Goal: Transaction & Acquisition: Purchase product/service

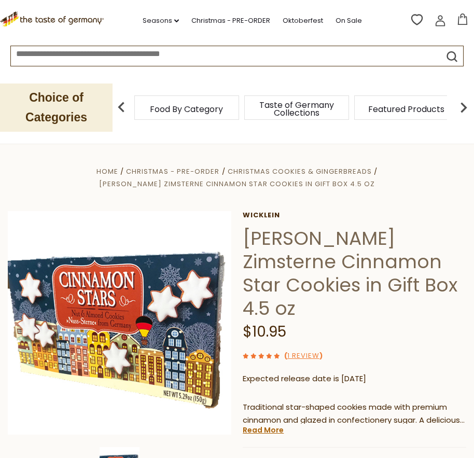
click at [166, 105] on span "Food By Category" at bounding box center [186, 109] width 73 height 8
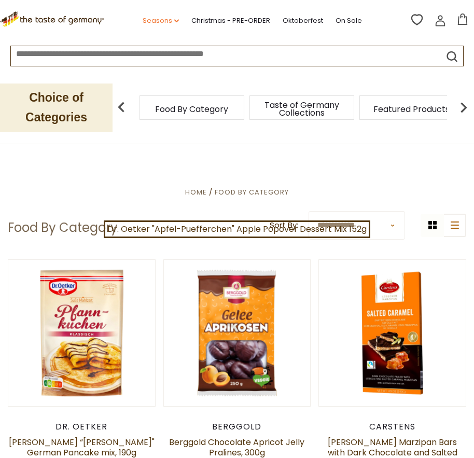
click at [172, 22] on link "Seasons dropdown_arrow" at bounding box center [161, 20] width 36 height 11
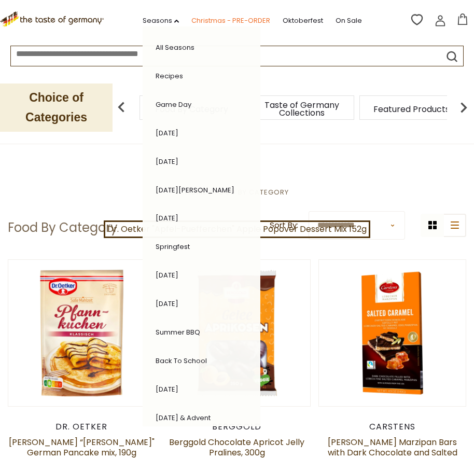
click at [214, 20] on link "Christmas - PRE-ORDER" at bounding box center [230, 20] width 79 height 11
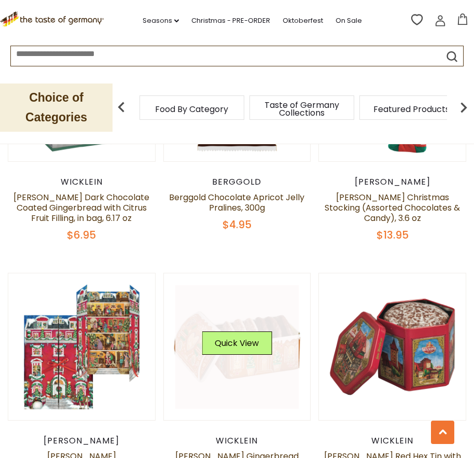
scroll to position [622, 0]
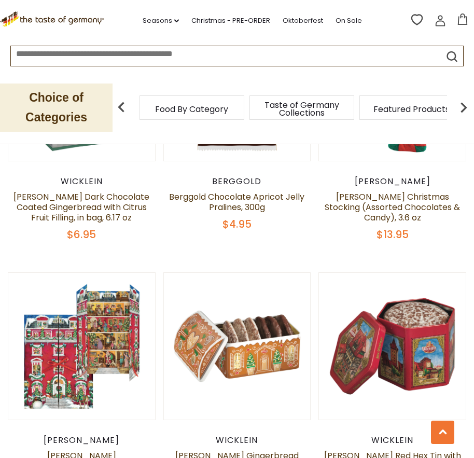
click at [242, 217] on span "$4.95" at bounding box center [236, 224] width 29 height 15
click at [238, 191] on link "Berggold Chocolate Apricot Jelly Pralines, 300g" at bounding box center [236, 202] width 135 height 22
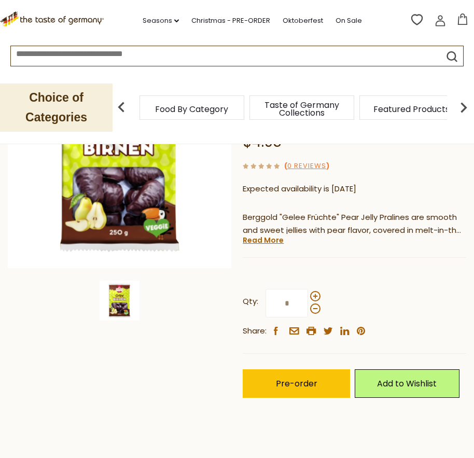
scroll to position [155, 0]
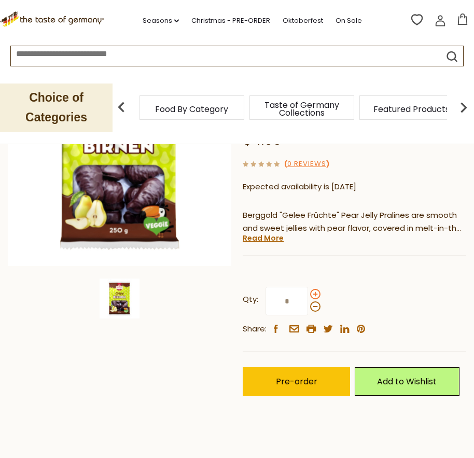
click at [315, 292] on span at bounding box center [315, 294] width 10 height 10
click at [308, 292] on input "*" at bounding box center [286, 301] width 43 height 29
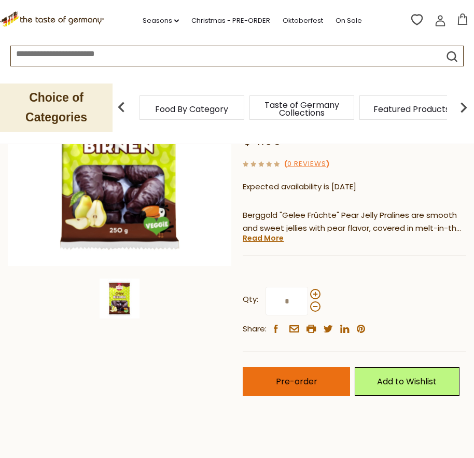
click at [292, 386] on span "Pre-order" at bounding box center [296, 381] width 41 height 12
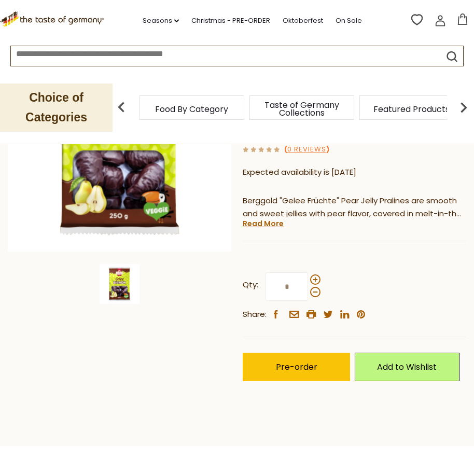
scroll to position [207, 0]
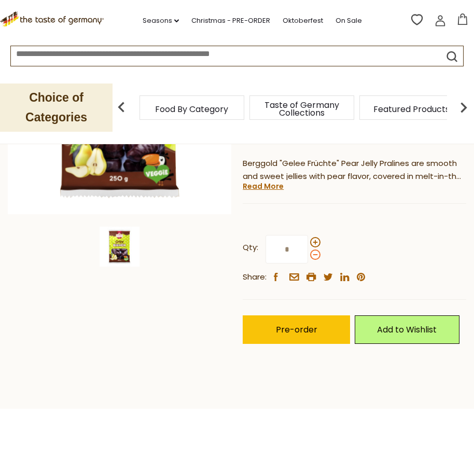
click at [316, 253] on span at bounding box center [315, 254] width 10 height 10
click at [308, 253] on input "*" at bounding box center [286, 249] width 43 height 29
click at [316, 243] on span at bounding box center [315, 242] width 10 height 10
click at [308, 243] on input "*" at bounding box center [286, 249] width 43 height 29
click at [316, 255] on span at bounding box center [315, 254] width 10 height 10
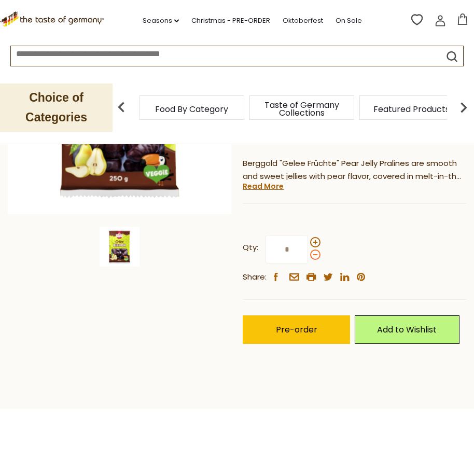
click at [308, 255] on input "*" at bounding box center [286, 249] width 43 height 29
type input "*"
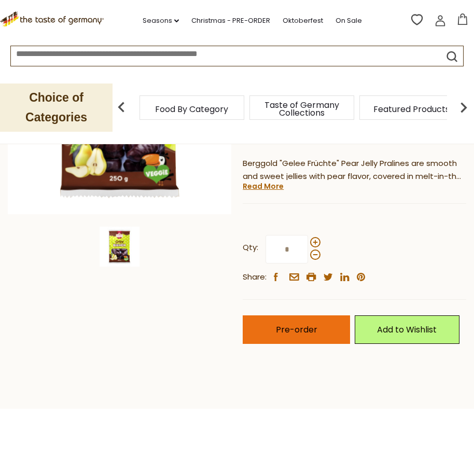
click at [292, 333] on span "Pre-order" at bounding box center [296, 329] width 41 height 12
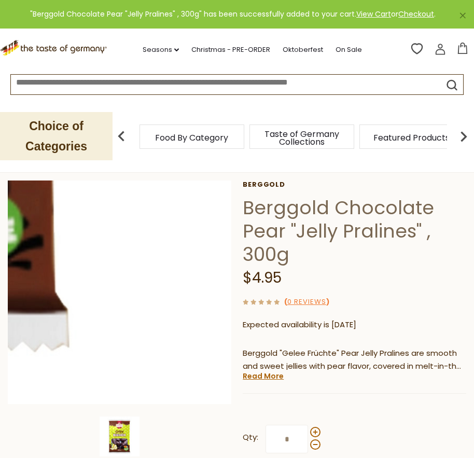
scroll to position [0, 0]
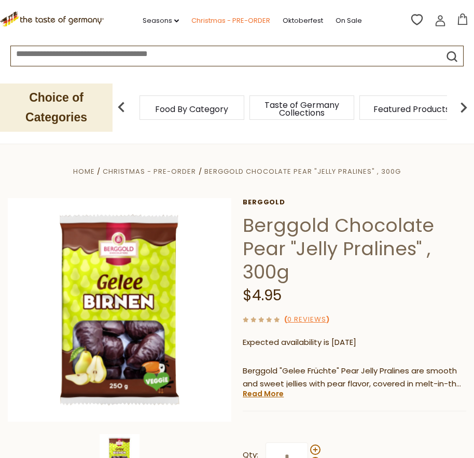
click at [216, 22] on link "Christmas - PRE-ORDER" at bounding box center [230, 20] width 79 height 11
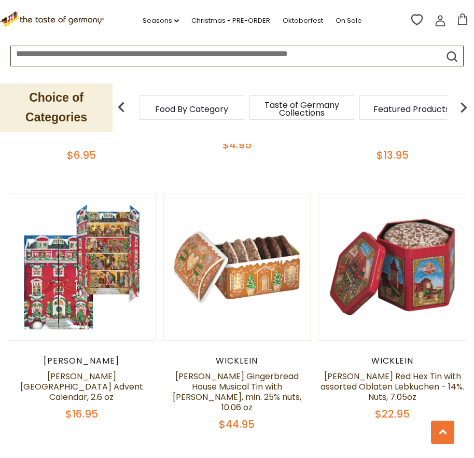
scroll to position [829, 0]
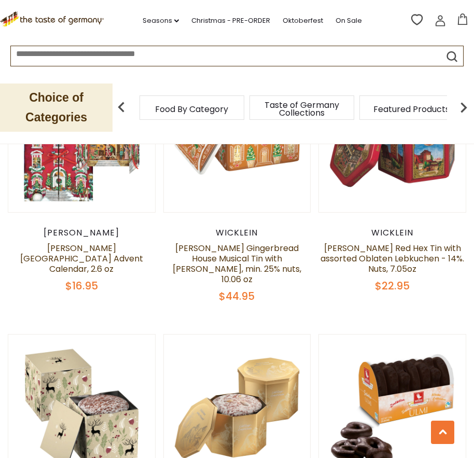
click at [357, 58] on input at bounding box center [214, 52] width 407 height 12
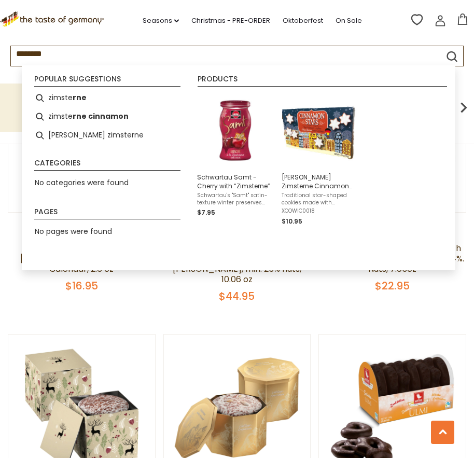
type input "*********"
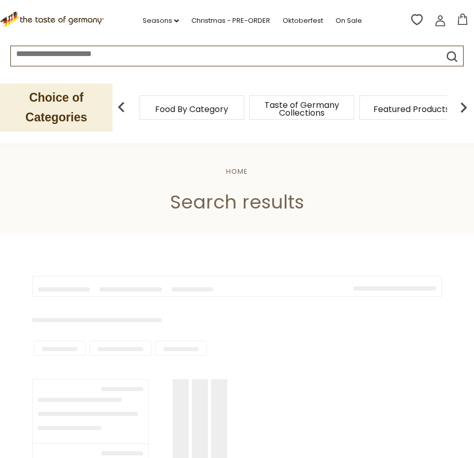
type input "*********"
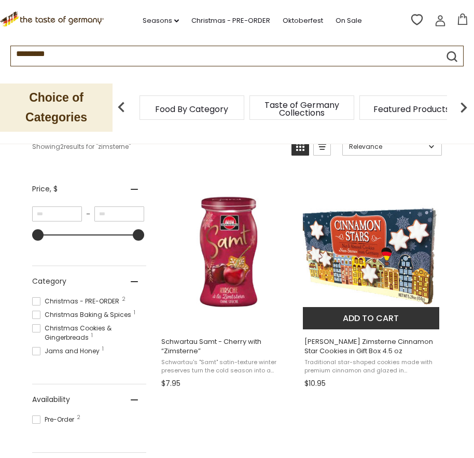
scroll to position [207, 0]
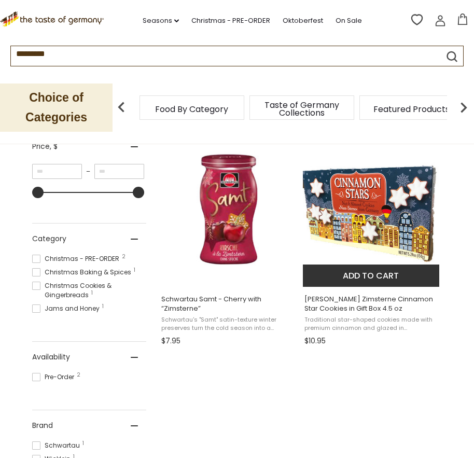
click at [363, 271] on button "Add to cart" at bounding box center [371, 275] width 136 height 22
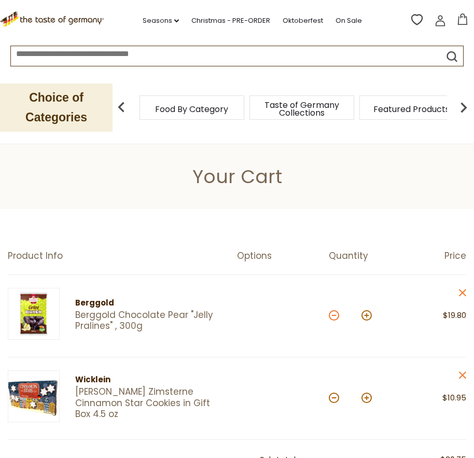
click at [332, 314] on button at bounding box center [334, 315] width 10 height 10
click at [333, 315] on button at bounding box center [334, 315] width 10 height 10
type input "*"
click at [222, 23] on link "Christmas - PRE-ORDER" at bounding box center [230, 20] width 79 height 11
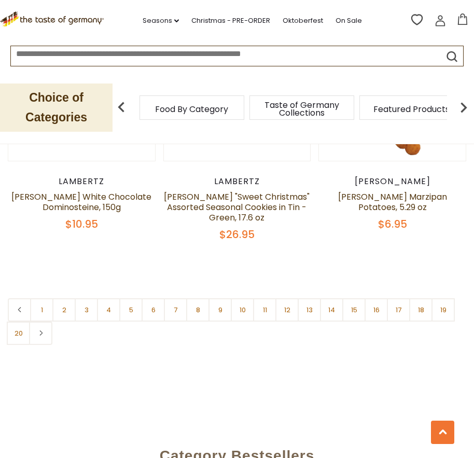
scroll to position [3214, 0]
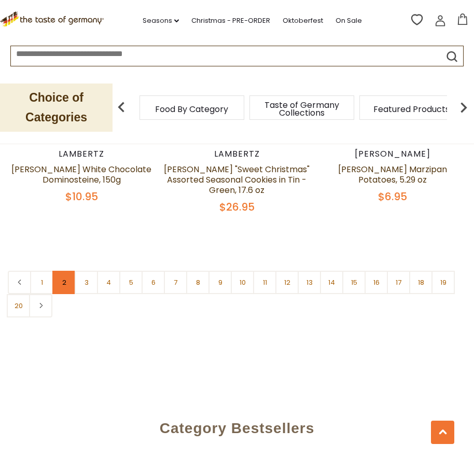
click at [67, 271] on link "2" at bounding box center [63, 282] width 23 height 23
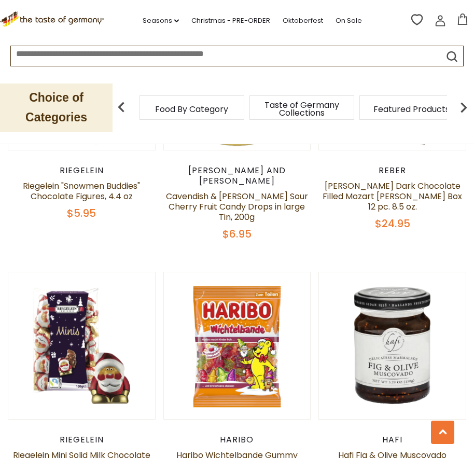
scroll to position [2455, 0]
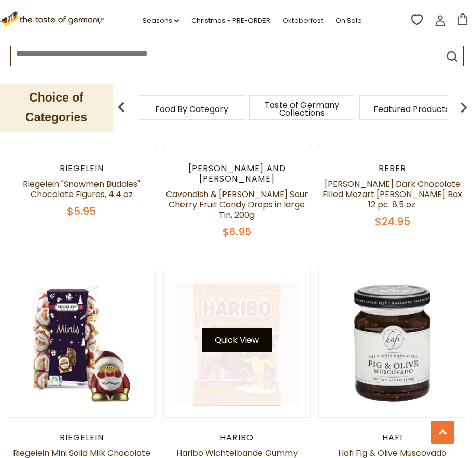
click at [238, 328] on button "Quick View" at bounding box center [237, 339] width 70 height 23
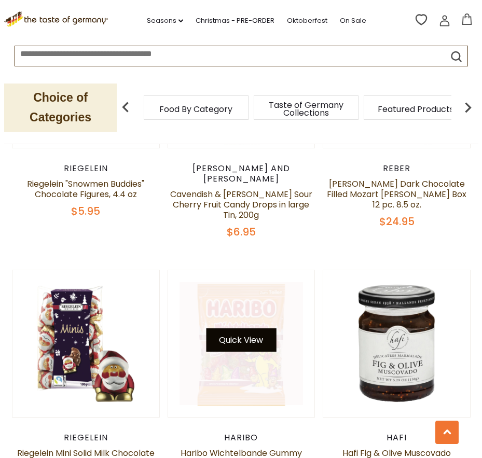
scroll to position [2466, 0]
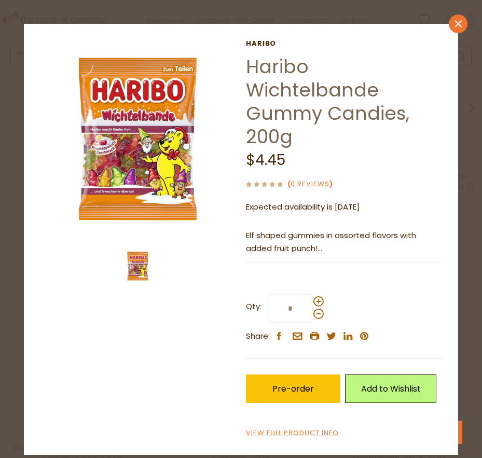
click at [457, 22] on icon "close" at bounding box center [458, 24] width 8 height 8
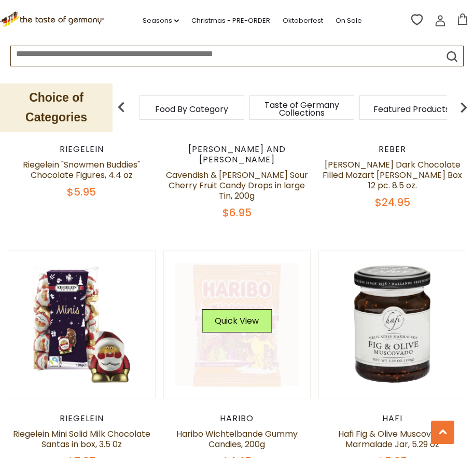
scroll to position [2507, 0]
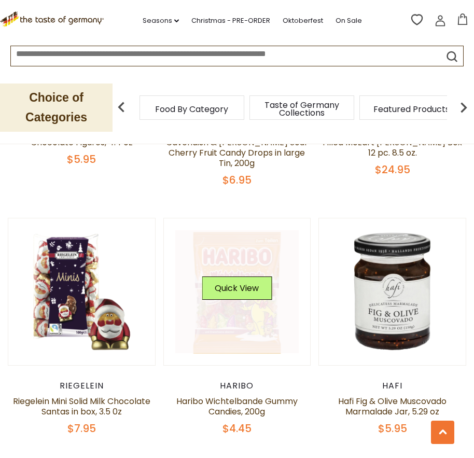
click at [214, 268] on link at bounding box center [236, 291] width 123 height 123
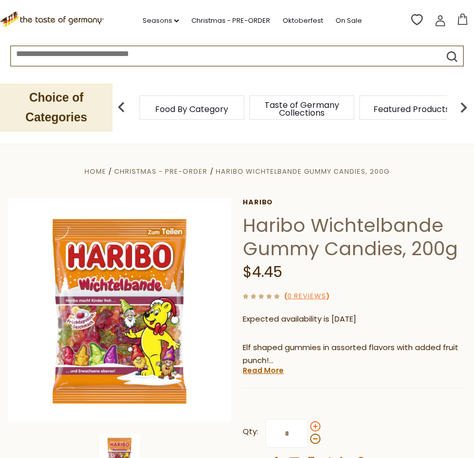
click at [315, 425] on span at bounding box center [315, 426] width 10 height 10
click at [308, 425] on input "*" at bounding box center [286, 433] width 43 height 29
type input "*"
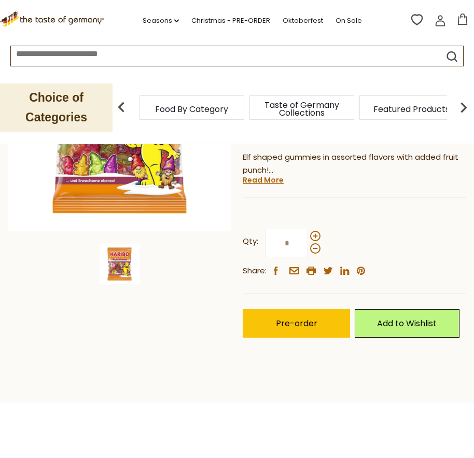
scroll to position [207, 0]
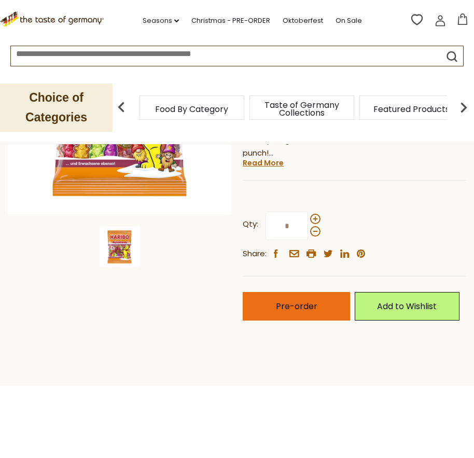
click at [278, 308] on span "Pre-order" at bounding box center [296, 306] width 41 height 12
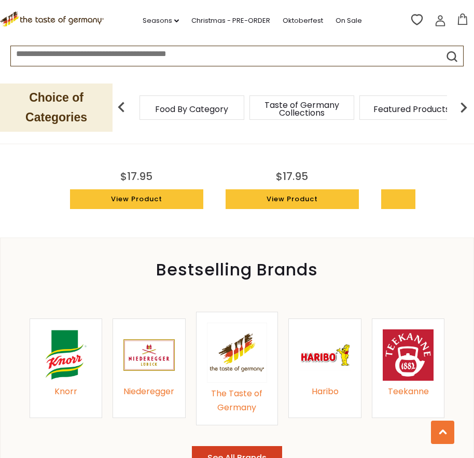
scroll to position [829, 0]
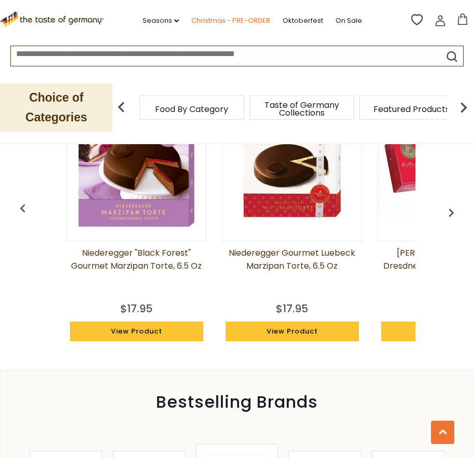
click at [212, 24] on link "Christmas - PRE-ORDER" at bounding box center [230, 20] width 79 height 11
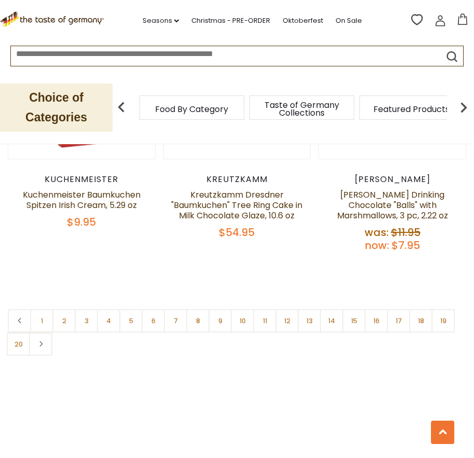
scroll to position [3214, 0]
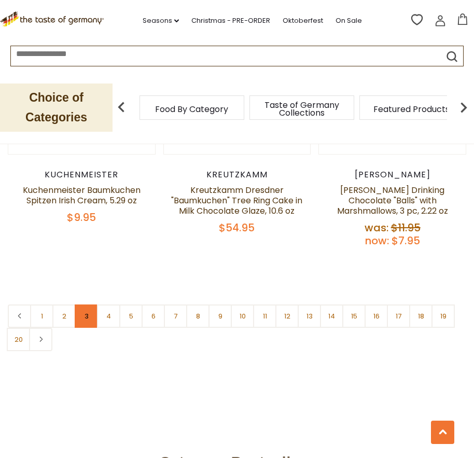
click at [89, 304] on link "3" at bounding box center [86, 315] width 23 height 23
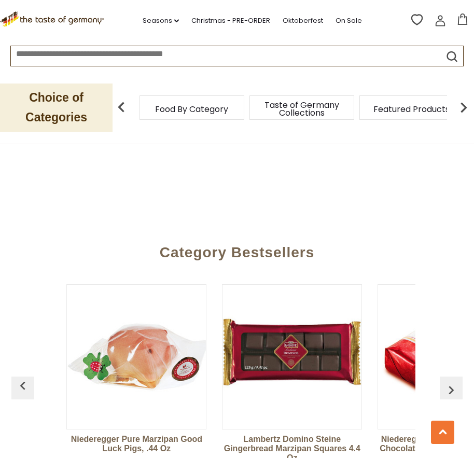
scroll to position [3388, 0]
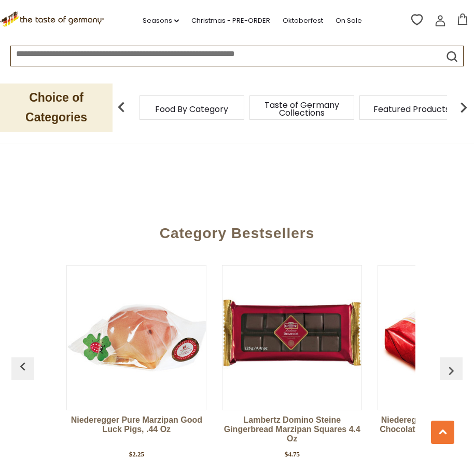
click at [329, 327] on img at bounding box center [291, 337] width 139 height 139
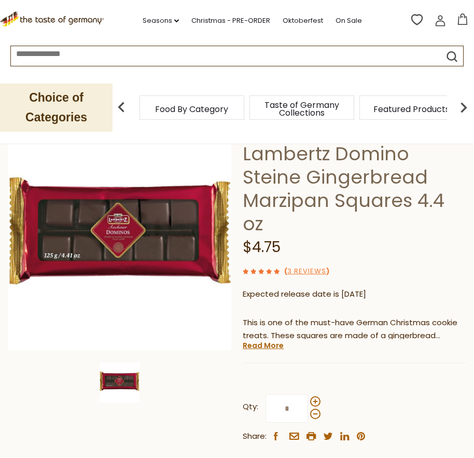
scroll to position [155, 0]
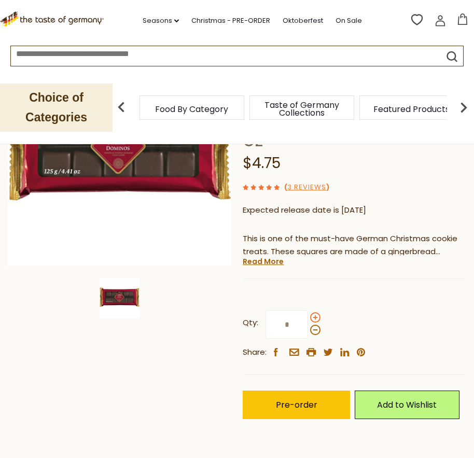
click at [316, 316] on span at bounding box center [315, 317] width 10 height 10
click at [308, 316] on input "*" at bounding box center [286, 324] width 43 height 29
type input "*"
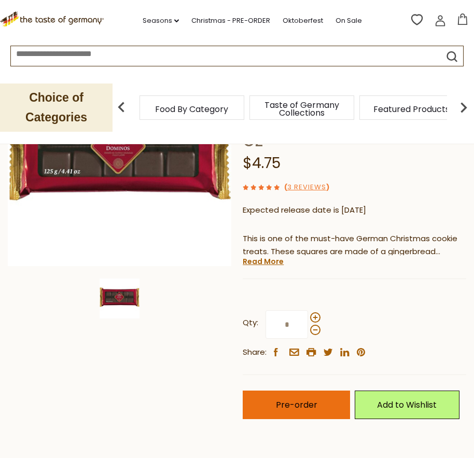
click at [299, 404] on span "Pre-order" at bounding box center [296, 405] width 41 height 12
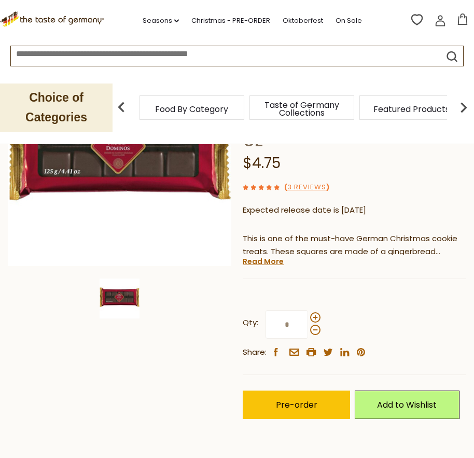
click at [459, 18] on icon at bounding box center [462, 18] width 11 height 11
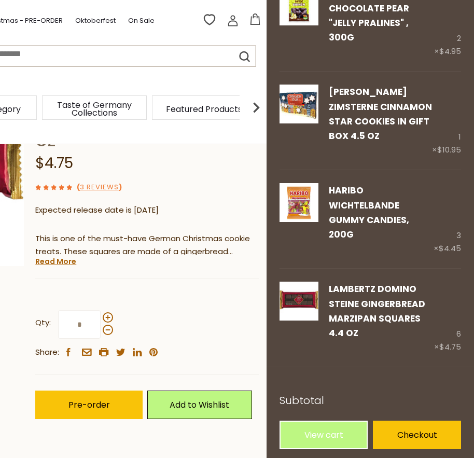
scroll to position [84, 0]
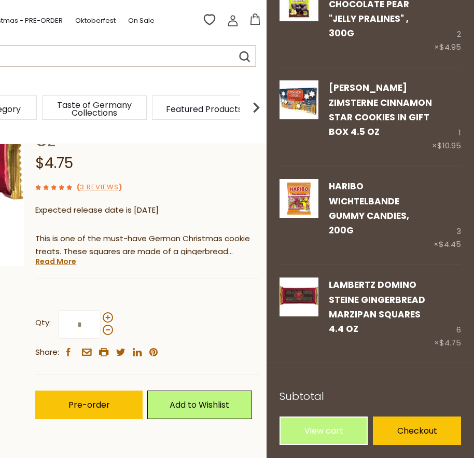
click at [228, 446] on section "Home Christmas - PRE-ORDER Lambertz Domino Steine Gingerbread Marzipan Squares …" at bounding box center [30, 236] width 474 height 495
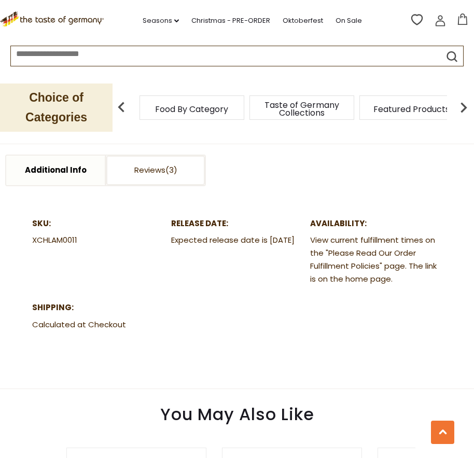
scroll to position [311, 0]
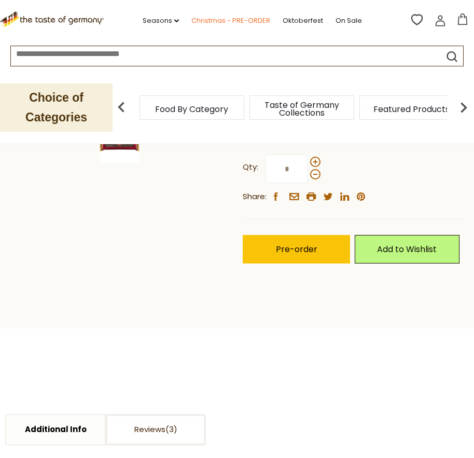
click at [216, 23] on link "Christmas - PRE-ORDER" at bounding box center [230, 20] width 79 height 11
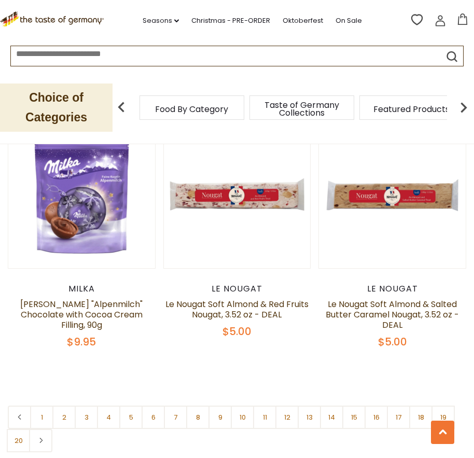
scroll to position [3317, 0]
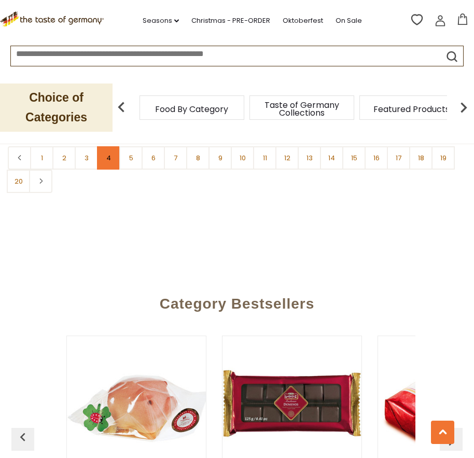
click at [109, 153] on link "4" at bounding box center [108, 157] width 23 height 23
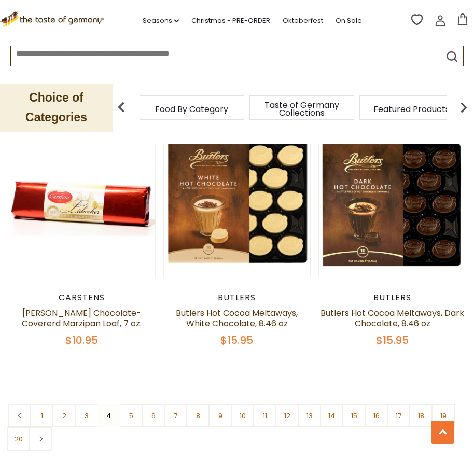
scroll to position [3129, 0]
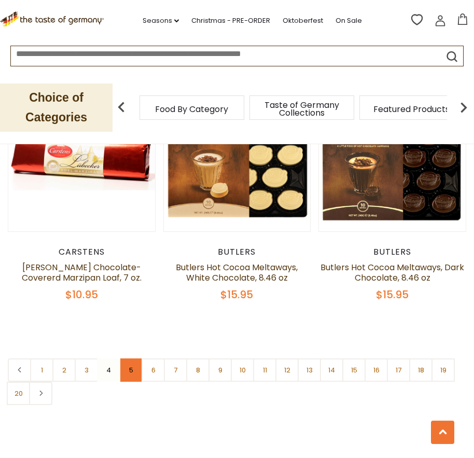
click at [135, 358] on link "5" at bounding box center [130, 369] width 23 height 23
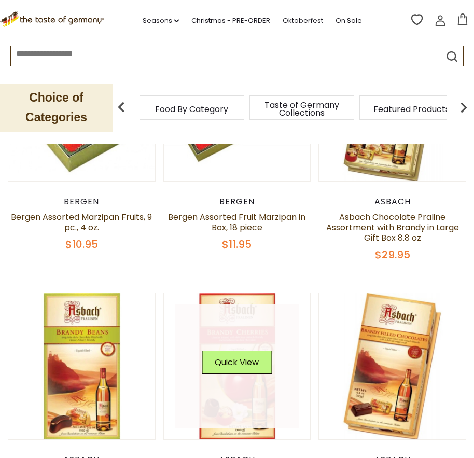
scroll to position [330, 0]
